Goal: Transaction & Acquisition: Purchase product/service

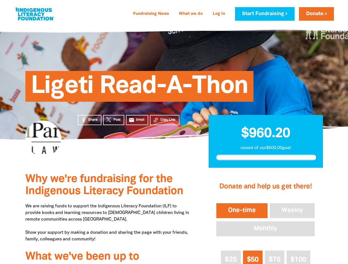
click at [174, 132] on div "Ligeti Read-A-Thon" at bounding box center [174, 82] width 330 height 115
click at [164, 120] on span "Copy Link" at bounding box center [167, 120] width 15 height 5
click at [242, 211] on button "One-time" at bounding box center [241, 210] width 53 height 17
click at [292, 211] on button "Weekly" at bounding box center [292, 210] width 47 height 17
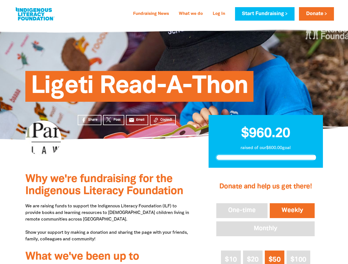
click at [265, 229] on button "Monthly" at bounding box center [265, 229] width 101 height 17
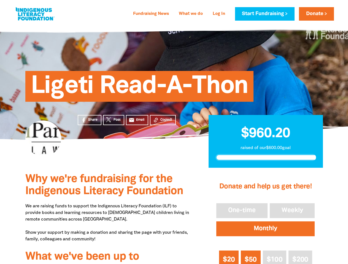
click at [231, 257] on span "$20" at bounding box center [229, 260] width 12 height 6
click at [253, 257] on span "$50" at bounding box center [251, 260] width 12 height 6
click at [274, 257] on span "$100" at bounding box center [275, 260] width 16 height 6
click at [298, 257] on div "Donate and help us get there! One-time Weekly Monthly $20 $50 $100 $200 Other A…" at bounding box center [265, 248] width 114 height 159
